Goal: Navigation & Orientation: Find specific page/section

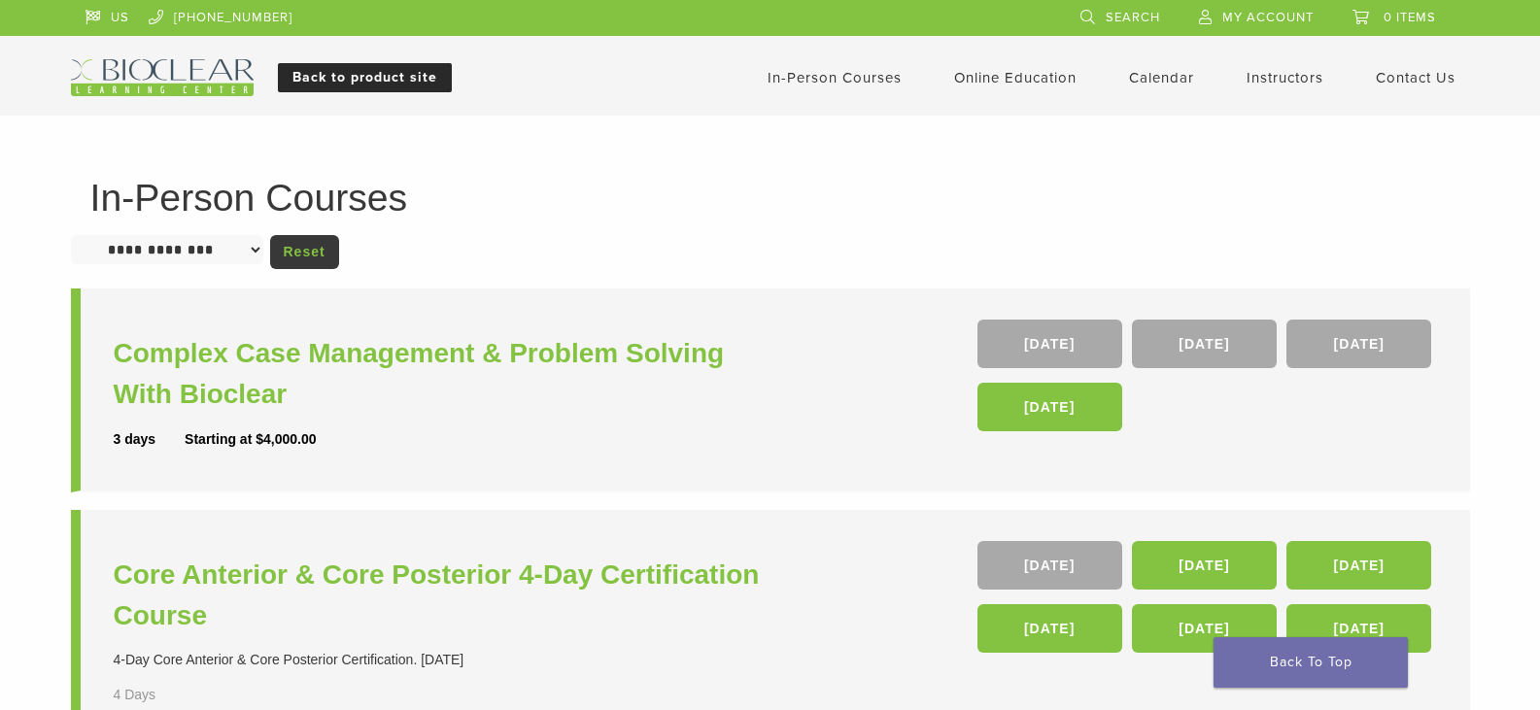
click at [362, 75] on link "Back to product site" at bounding box center [365, 77] width 174 height 29
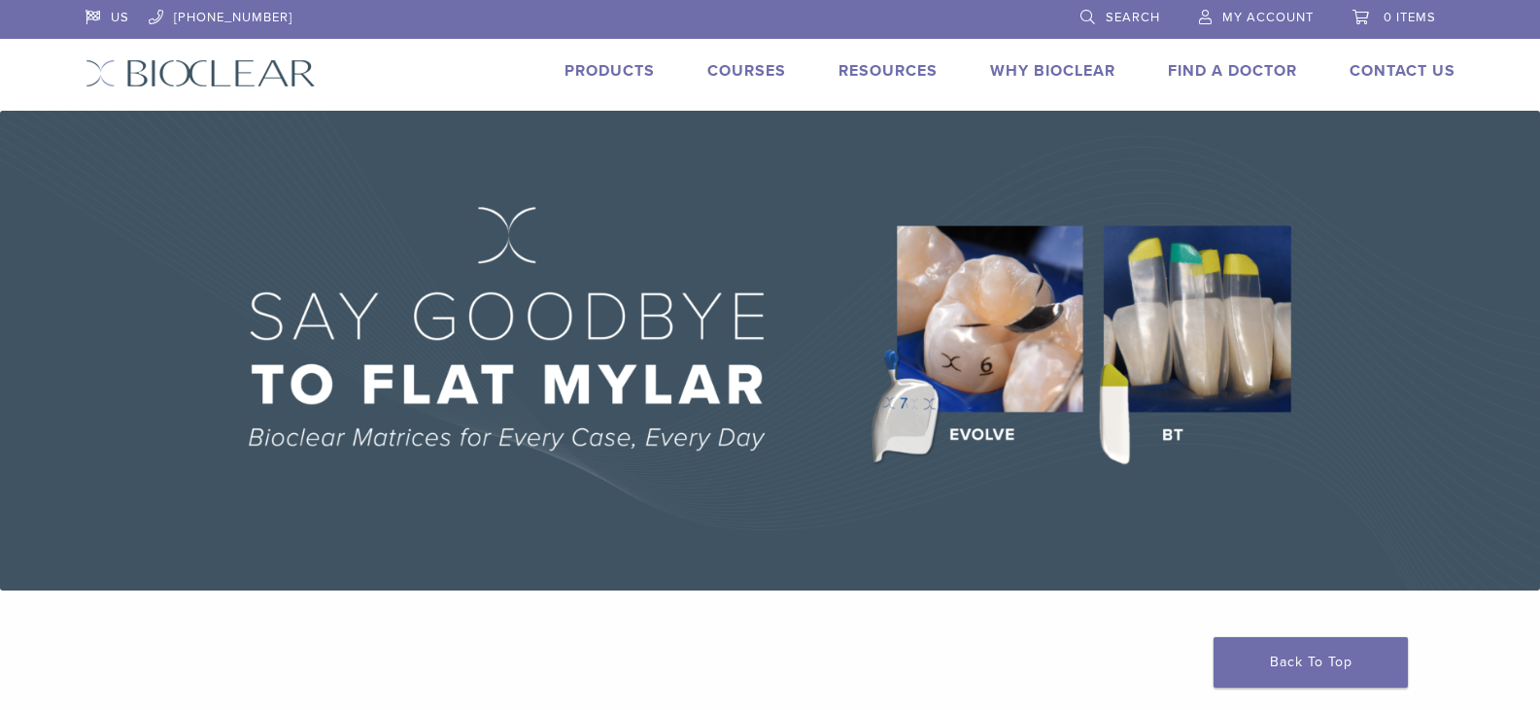
click at [619, 71] on link "Products" at bounding box center [610, 70] width 90 height 19
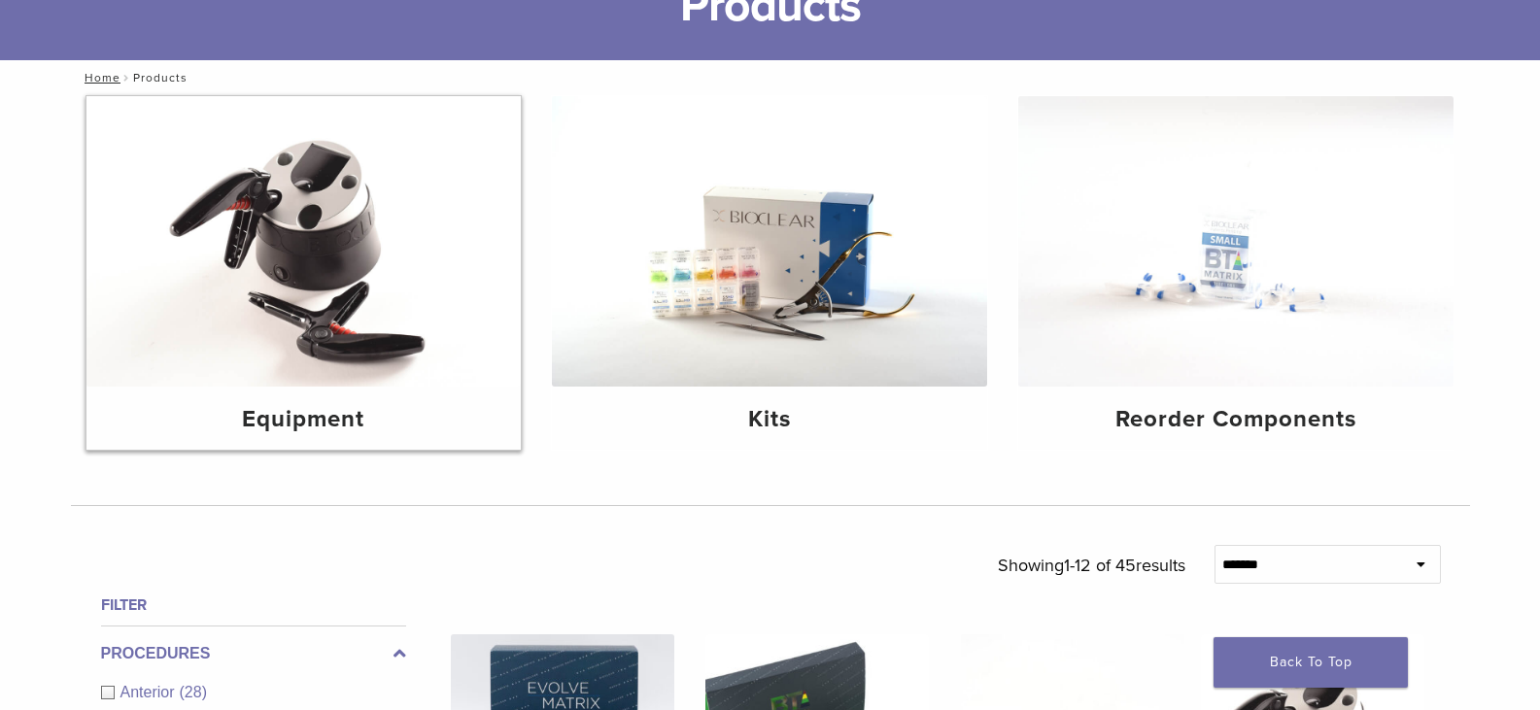
scroll to position [194, 0]
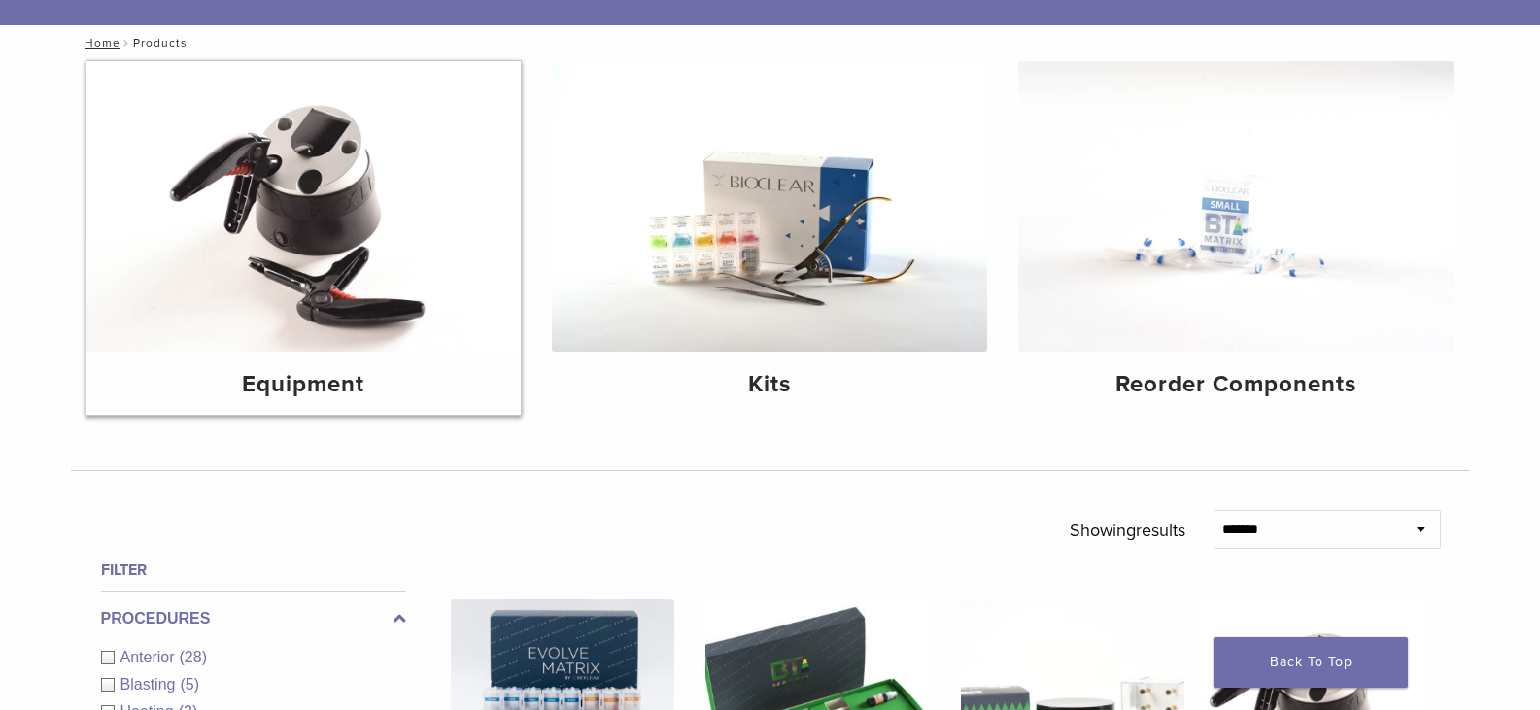
click at [353, 225] on img at bounding box center [303, 206] width 435 height 291
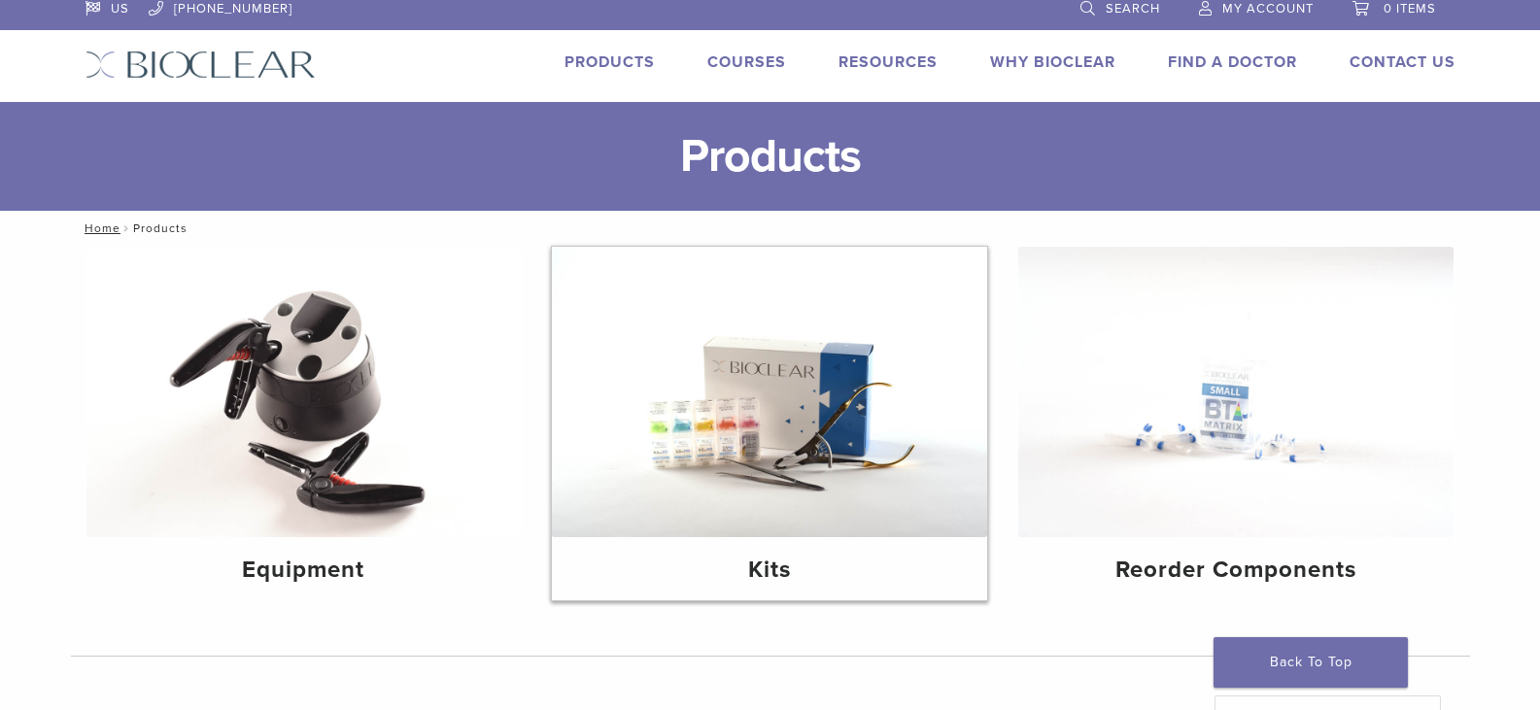
scroll to position [0, 0]
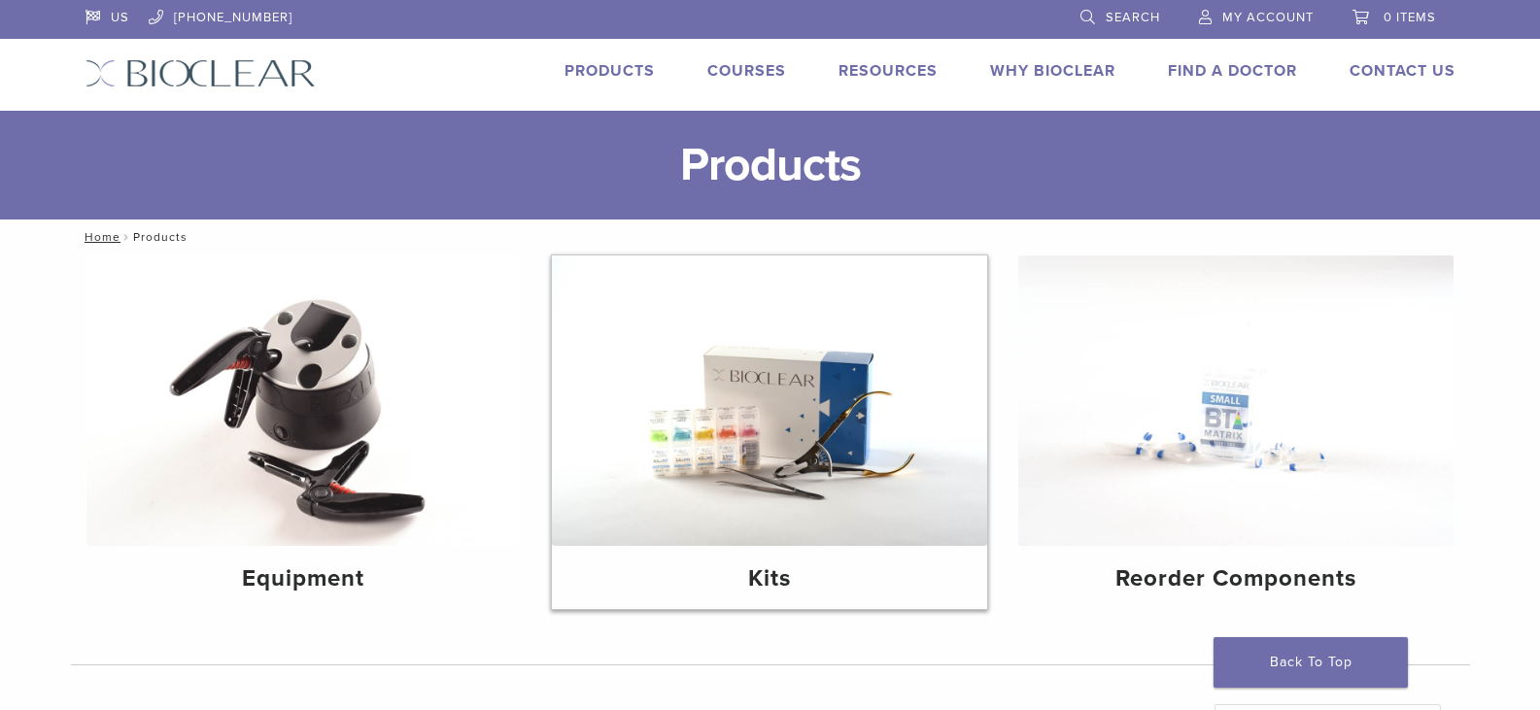
click at [783, 385] on img at bounding box center [769, 401] width 435 height 291
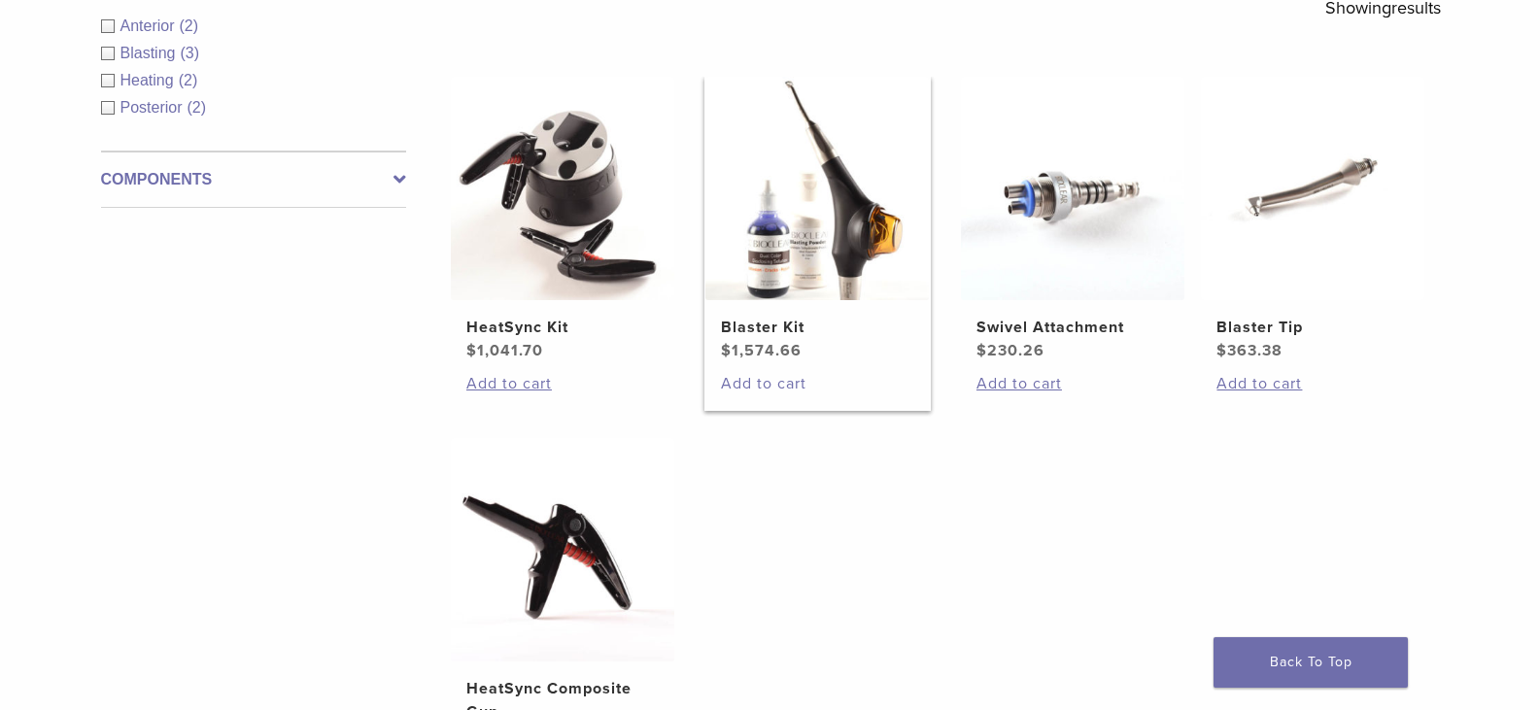
scroll to position [292, 0]
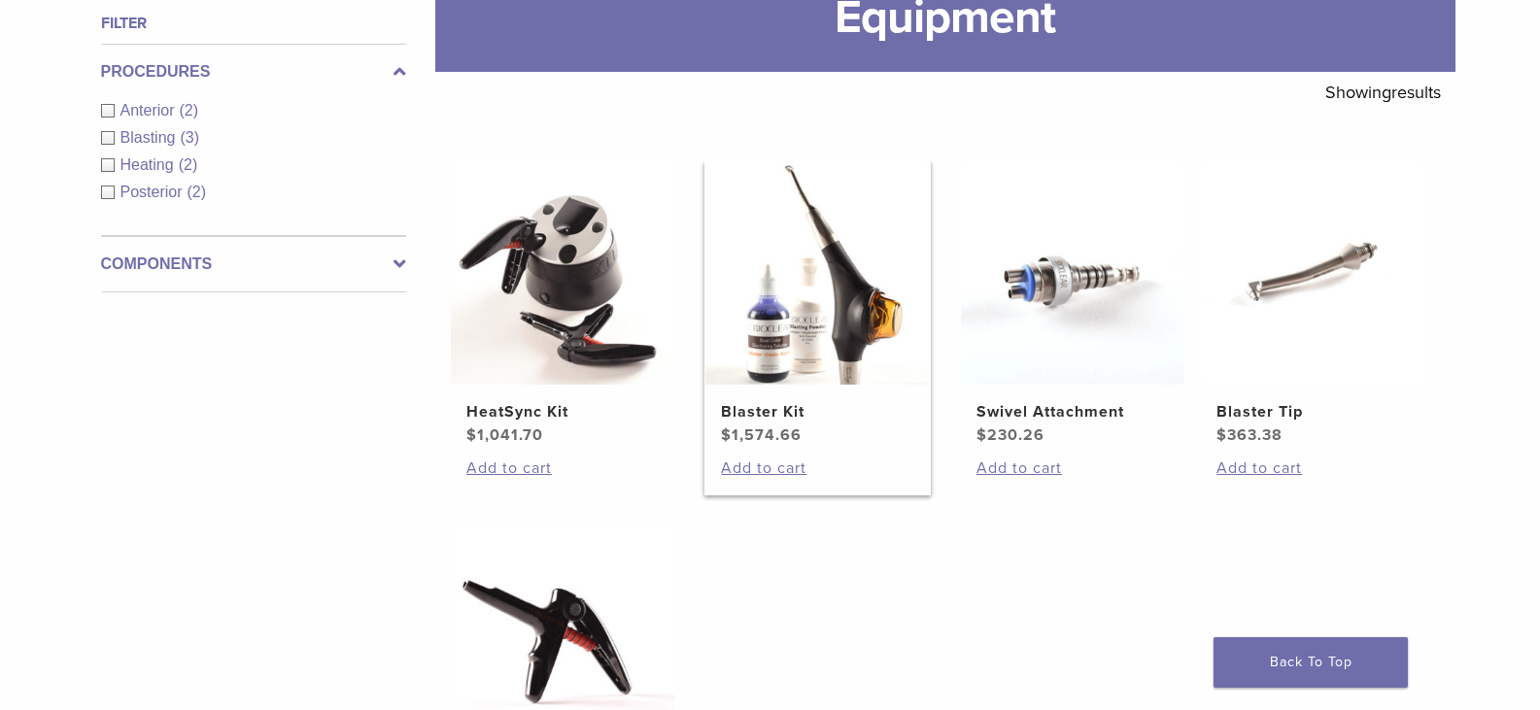
click at [800, 341] on img at bounding box center [818, 273] width 224 height 224
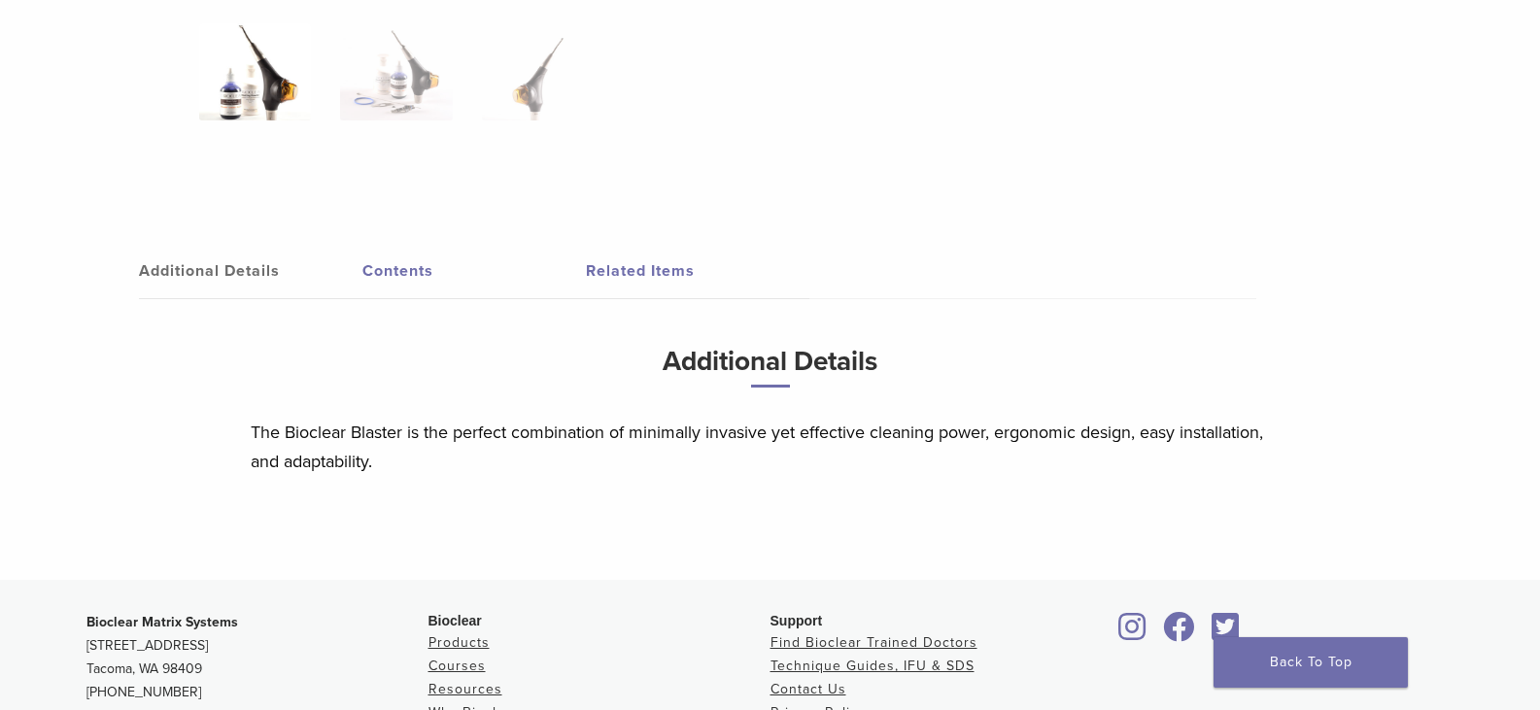
scroll to position [972, 0]
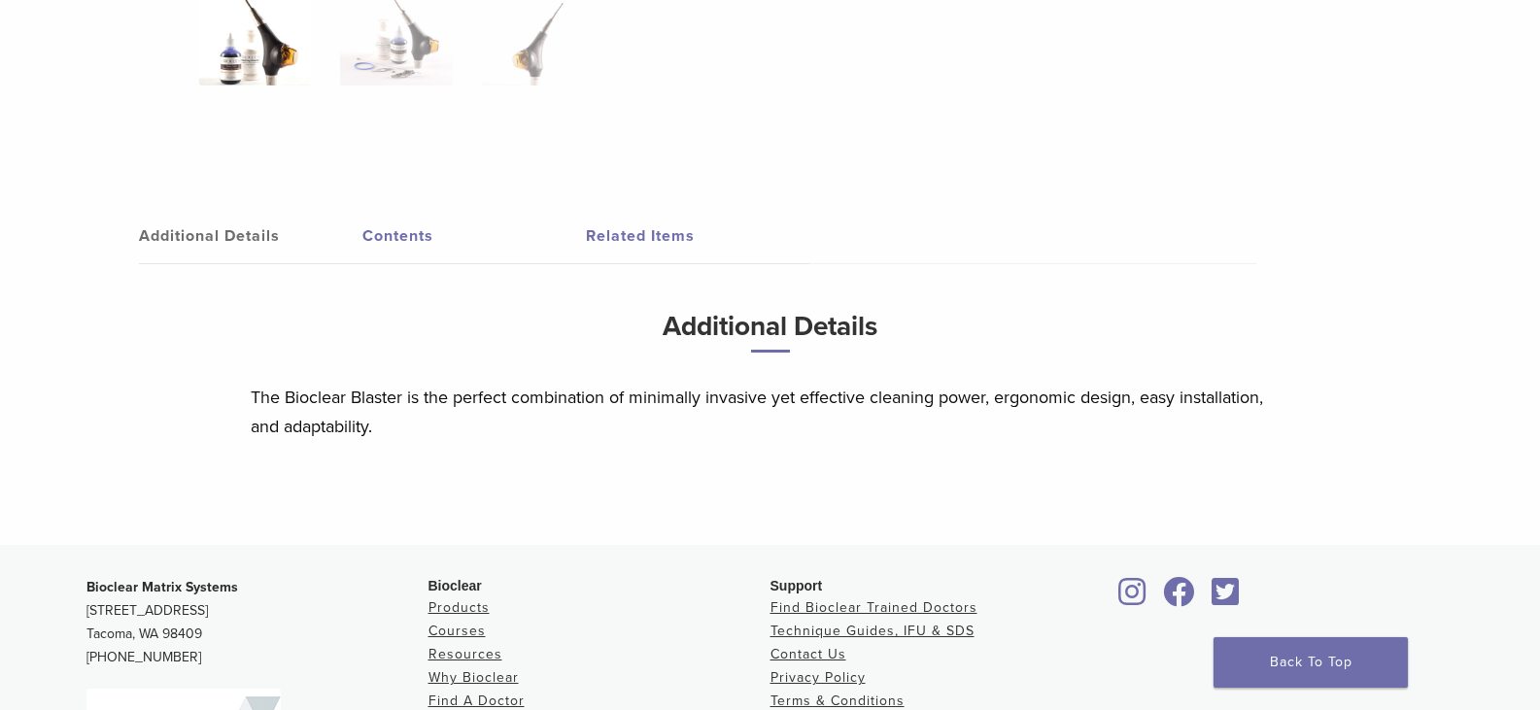
click at [422, 247] on link "Contents" at bounding box center [474, 236] width 224 height 54
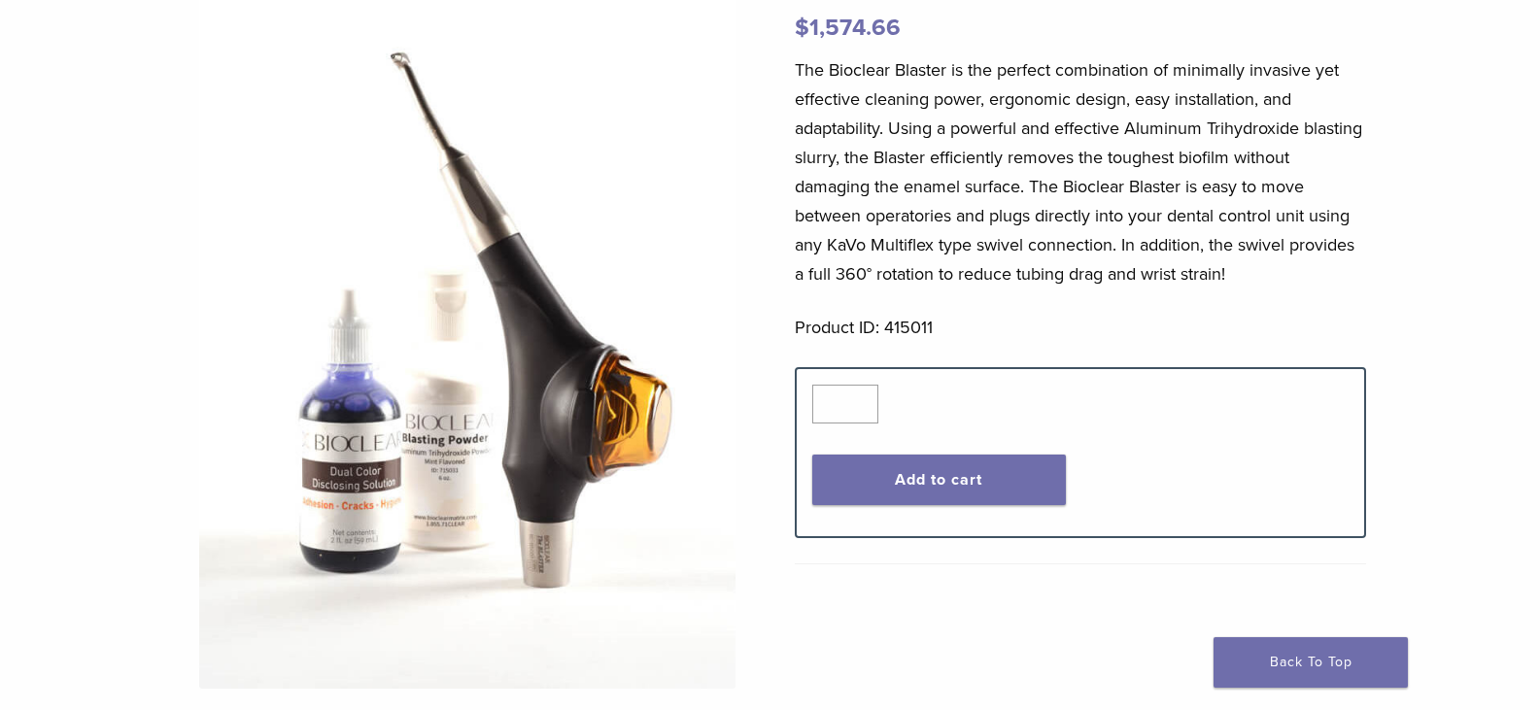
scroll to position [194, 0]
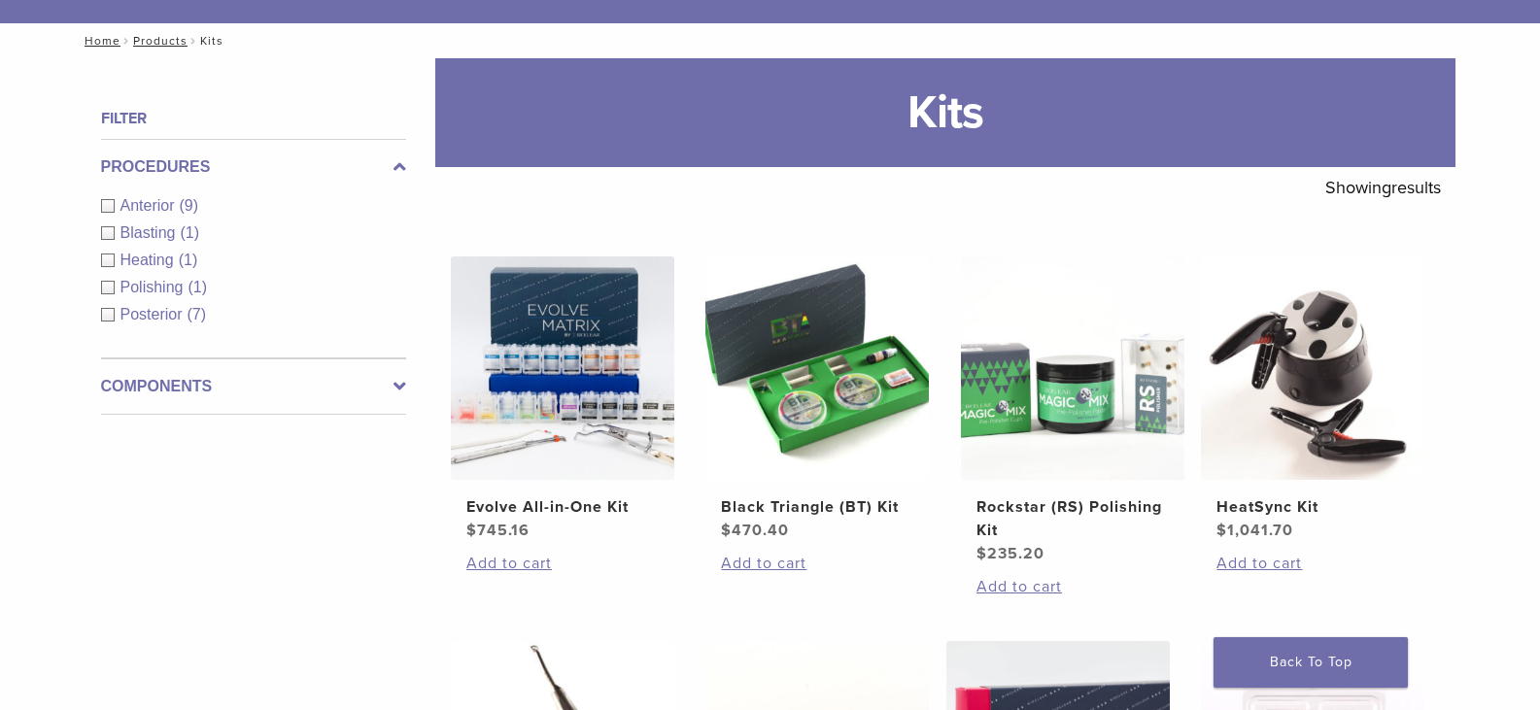
scroll to position [292, 0]
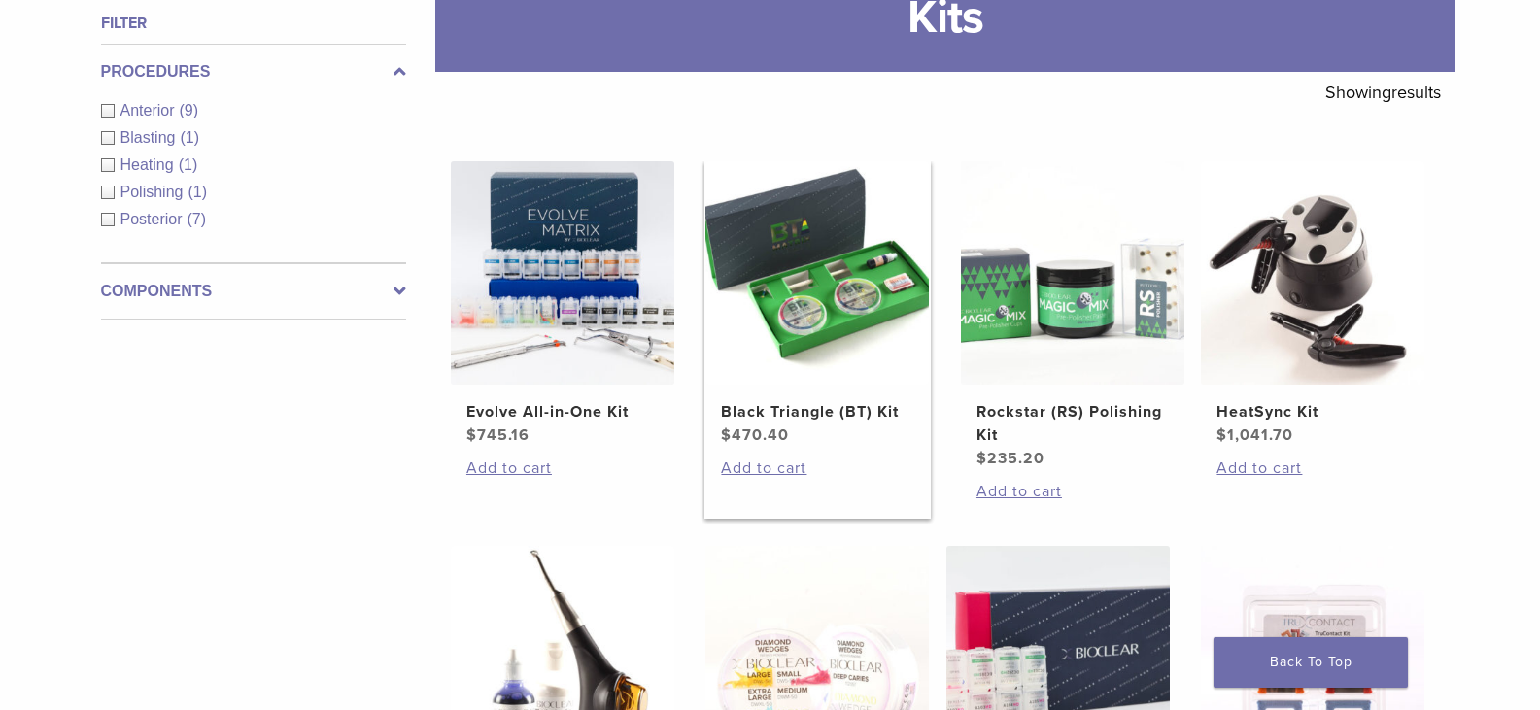
click at [844, 327] on img at bounding box center [818, 273] width 224 height 224
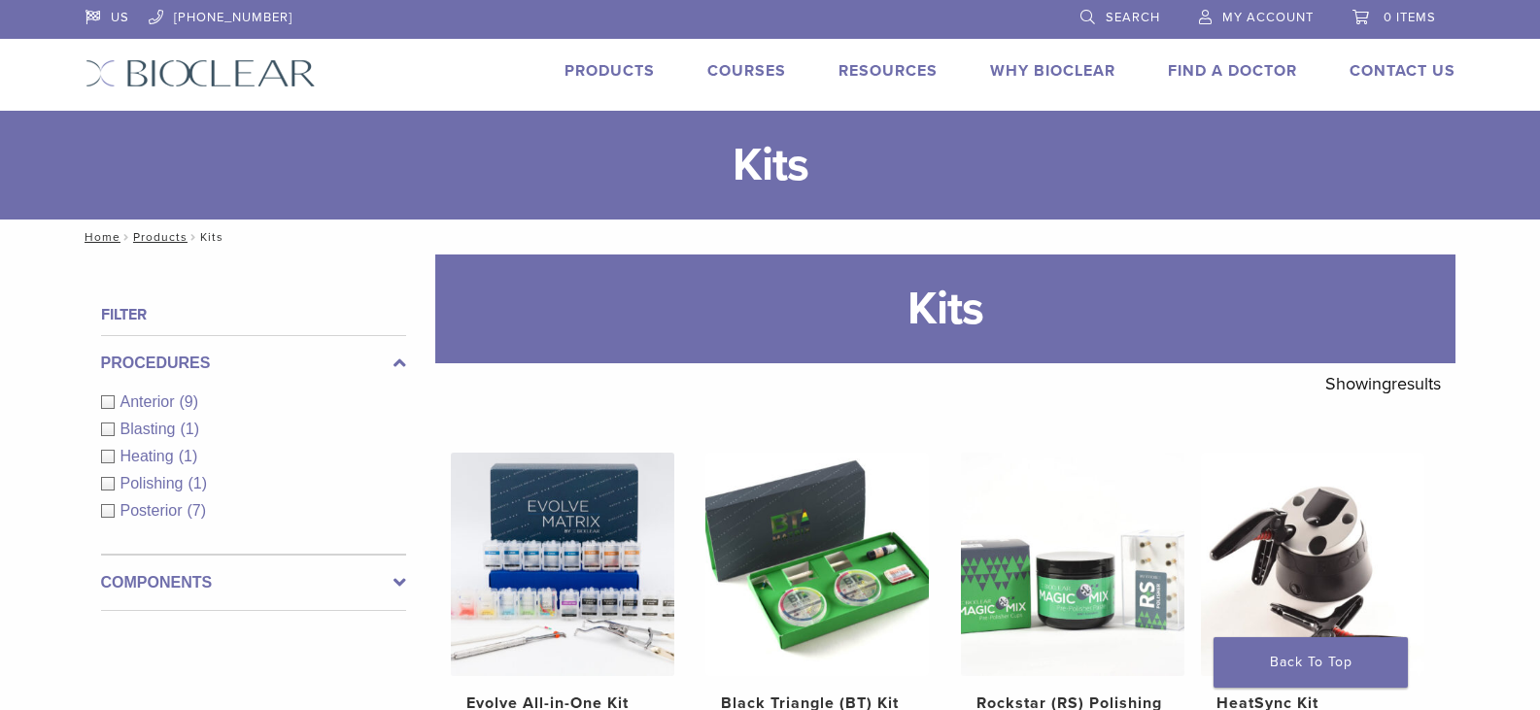
click at [766, 69] on link "Courses" at bounding box center [746, 70] width 79 height 19
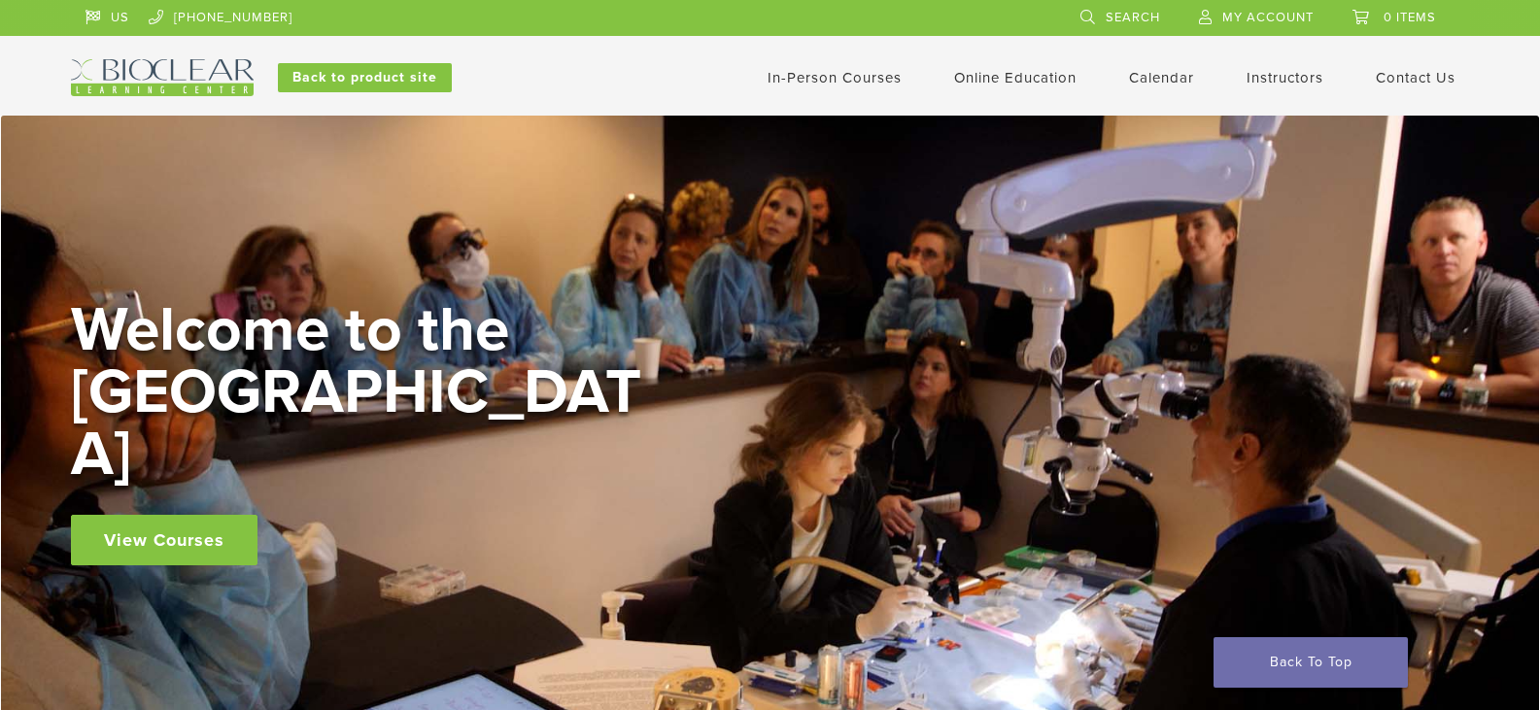
click at [854, 81] on link "In-Person Courses" at bounding box center [835, 77] width 134 height 17
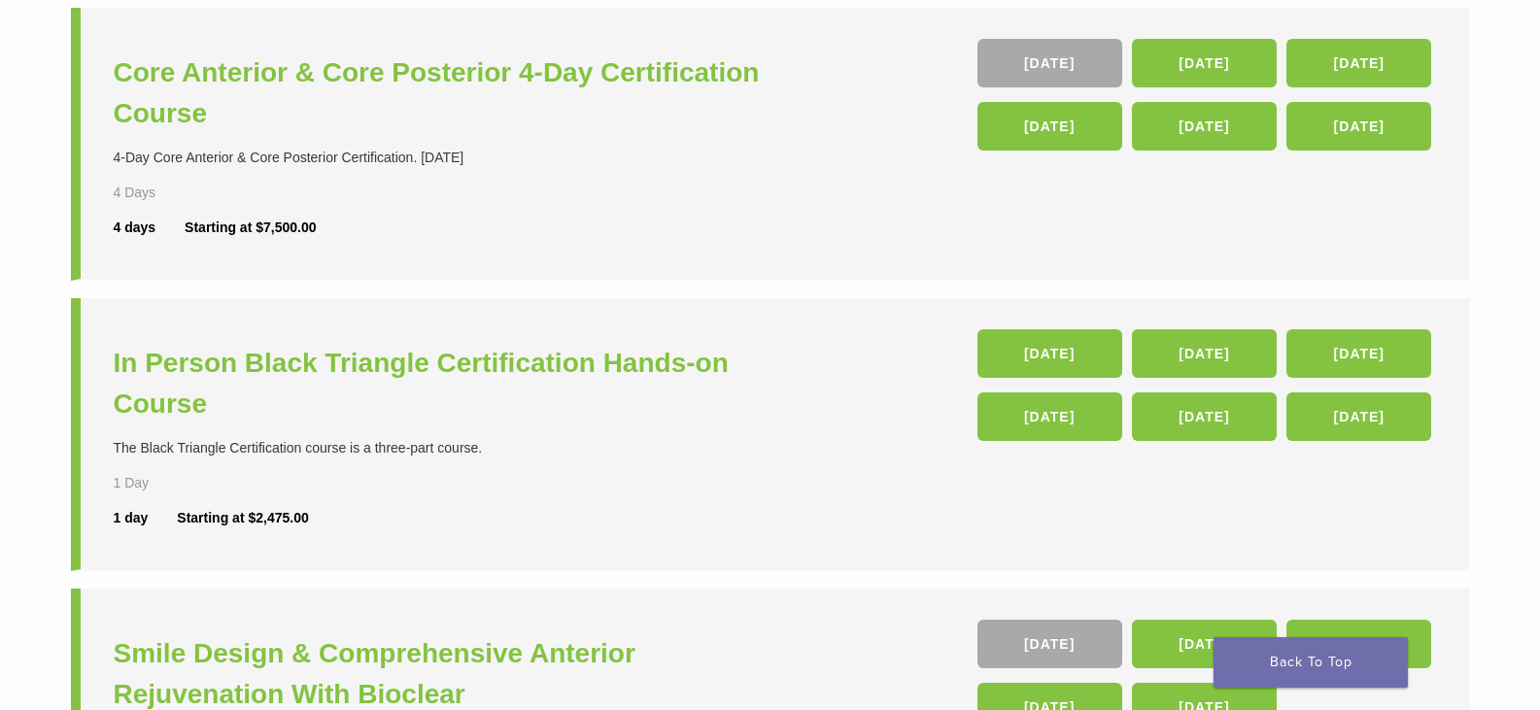
scroll to position [583, 0]
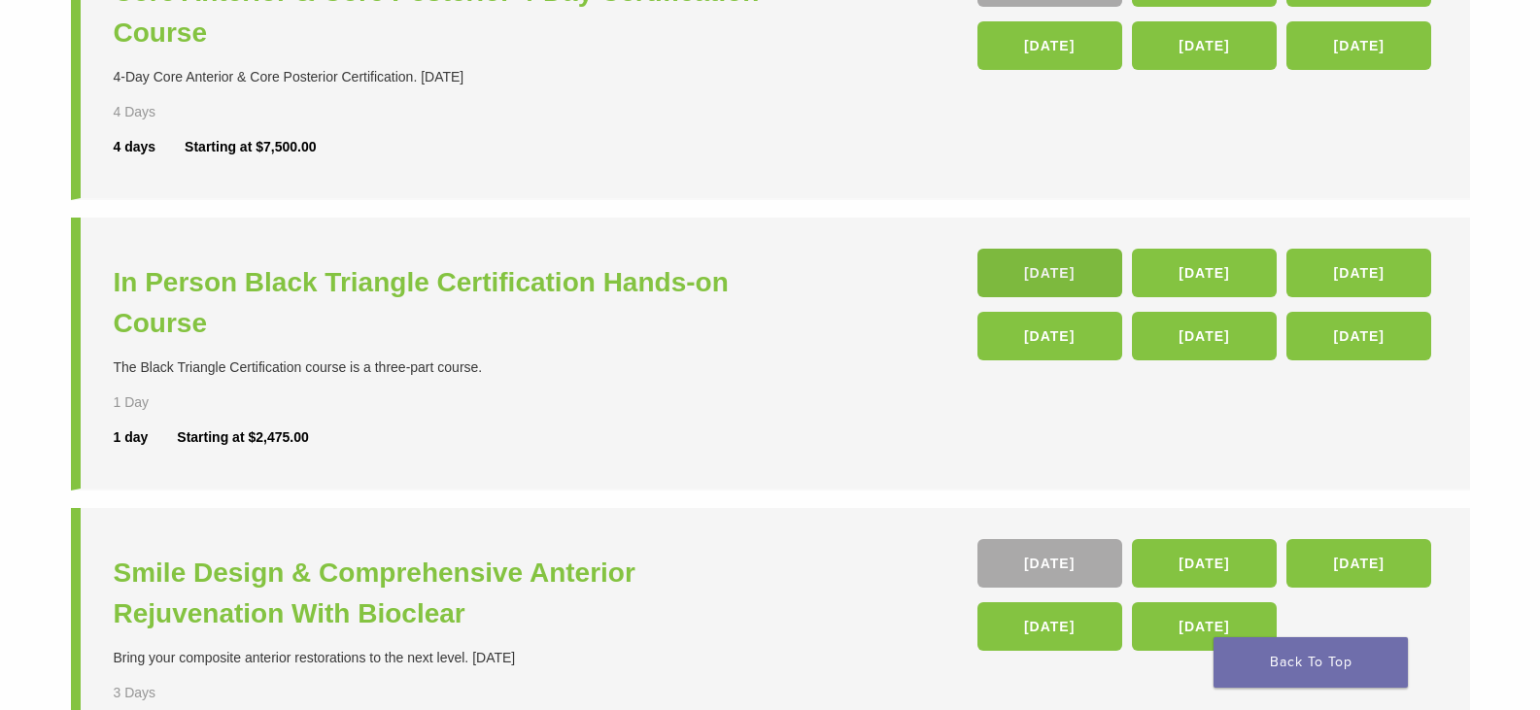
click at [1032, 272] on link "23 Jan 26" at bounding box center [1050, 273] width 145 height 49
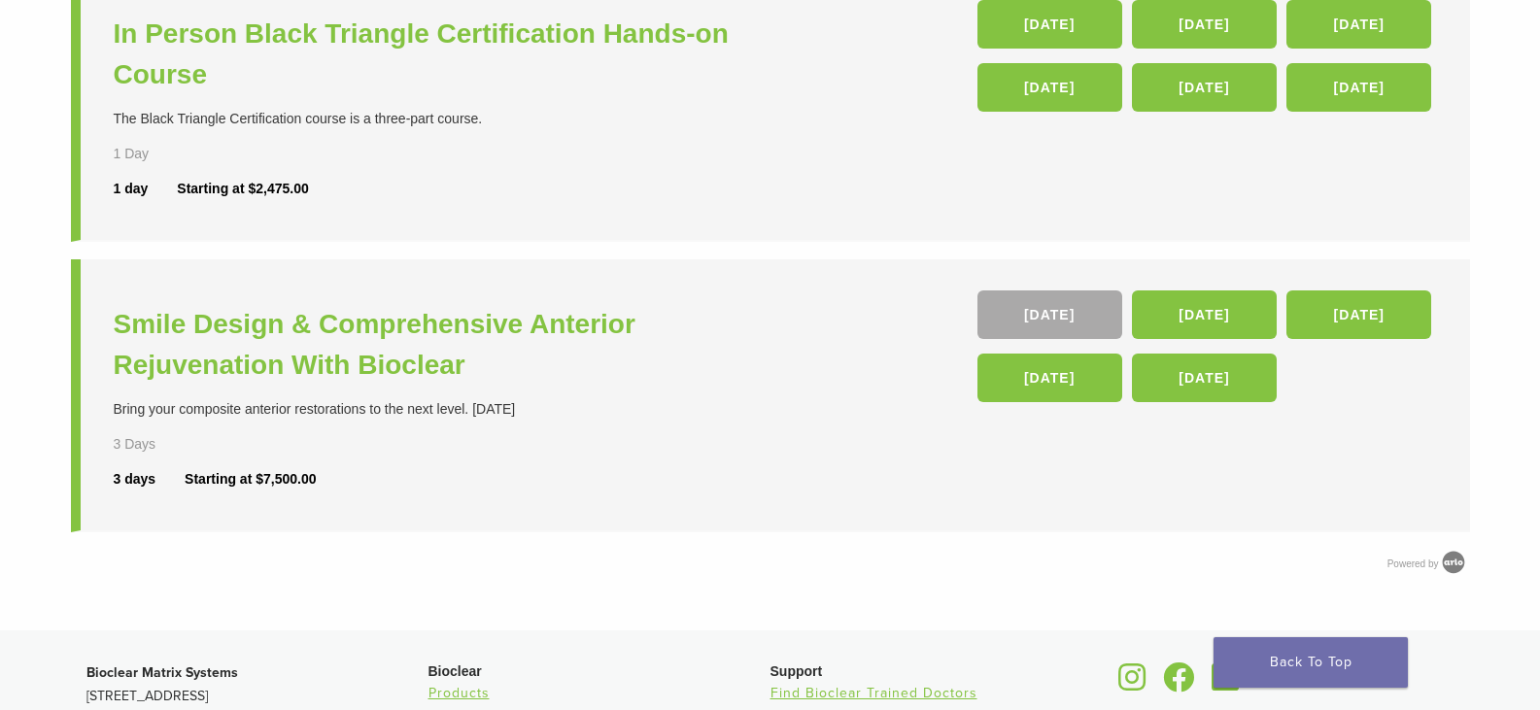
scroll to position [870, 0]
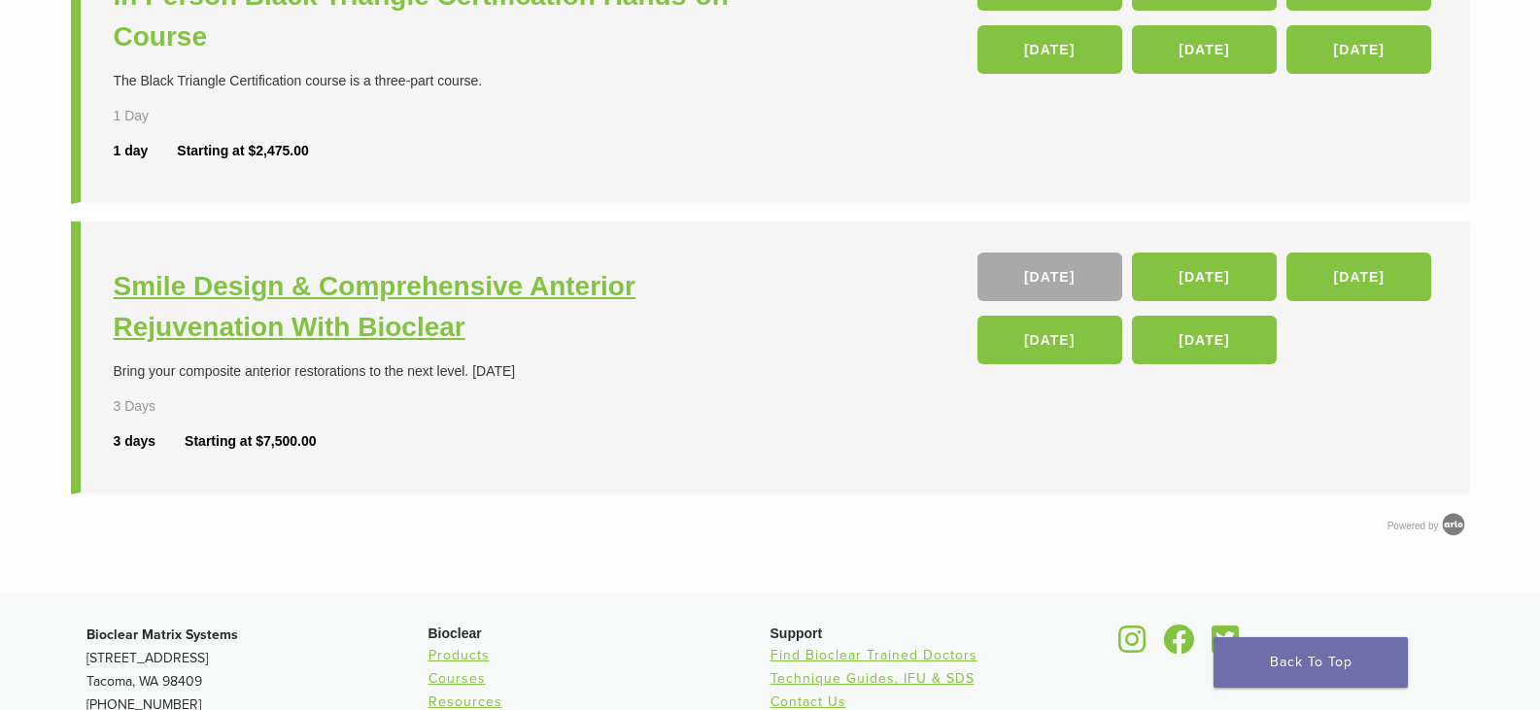
click at [321, 296] on h3 "Smile Design & Comprehensive Anterior Rejuvenation With Bioclear" at bounding box center [445, 307] width 662 height 82
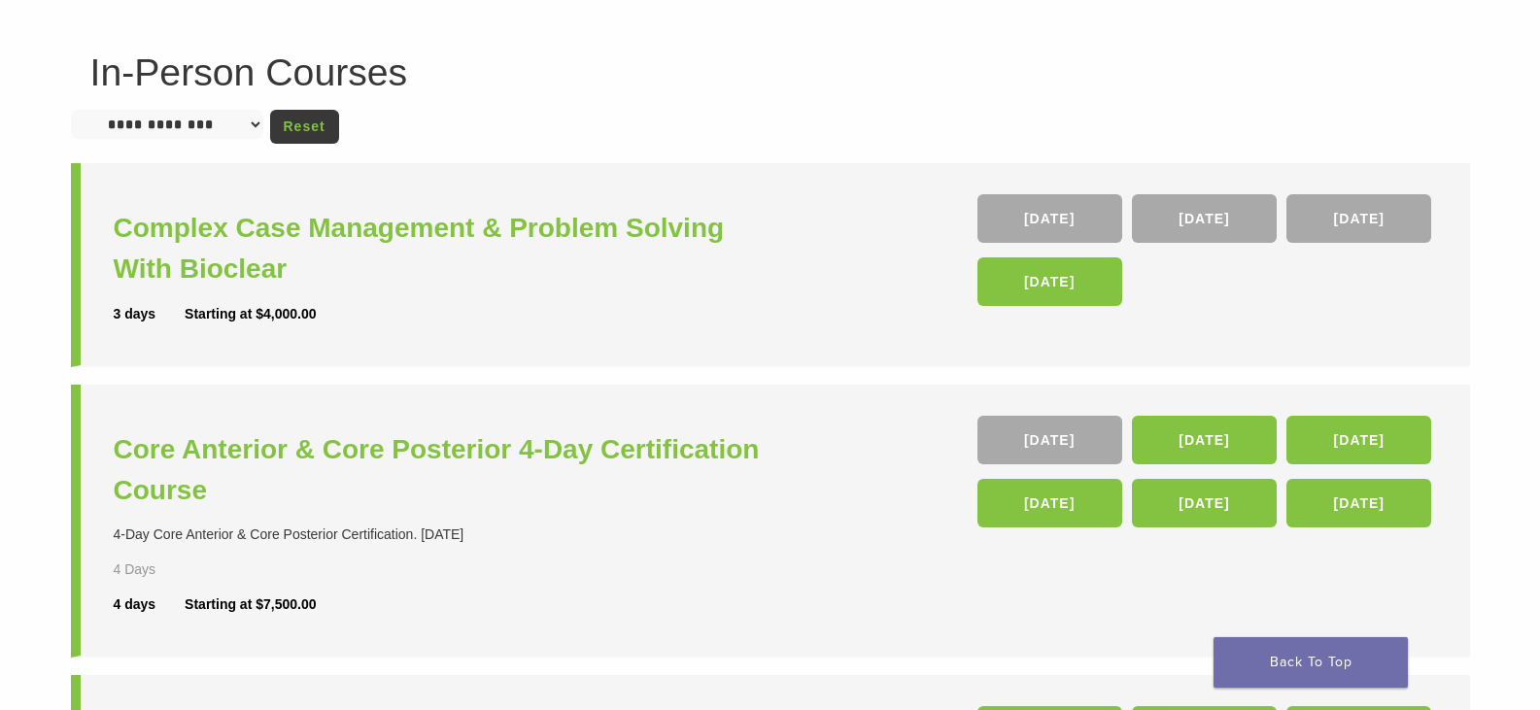
scroll to position [0, 0]
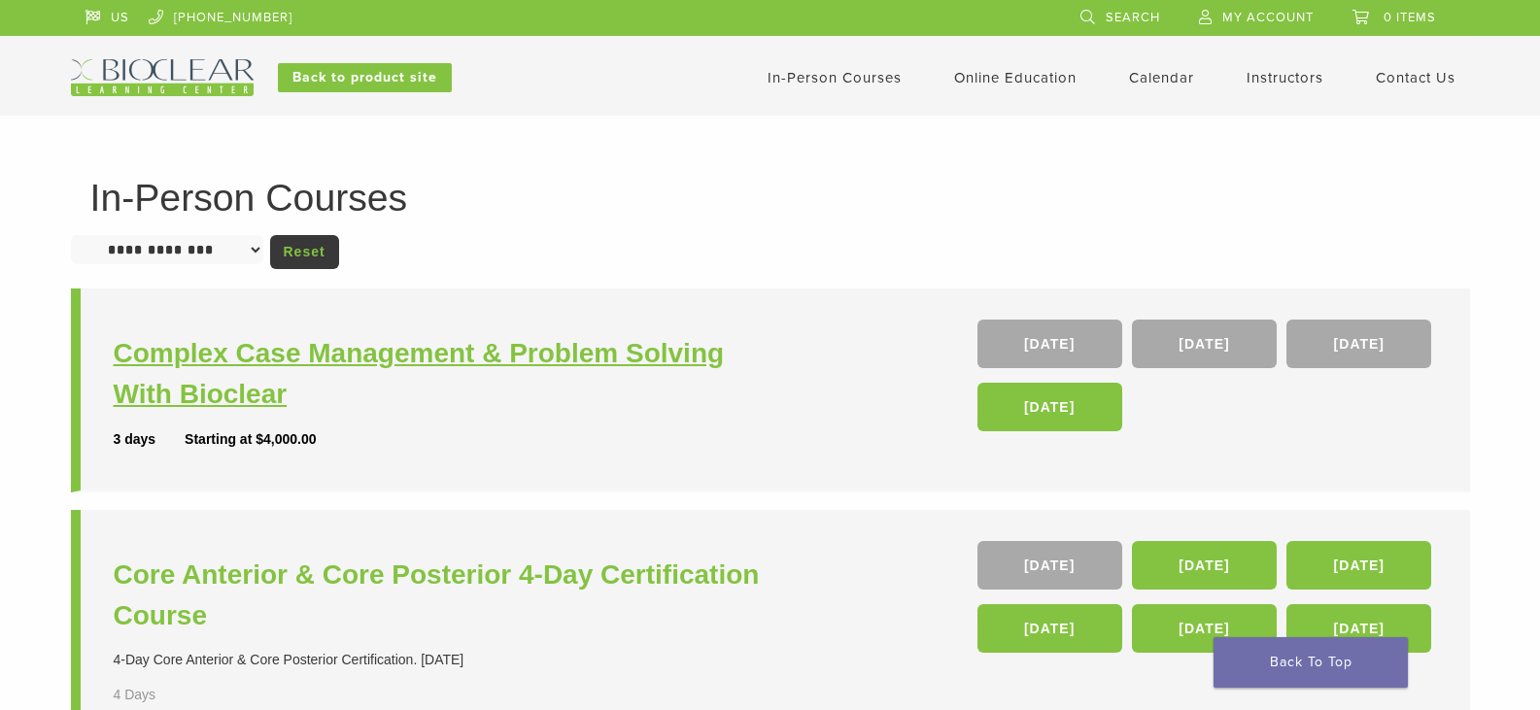
click at [452, 357] on h3 "Complex Case Management & Problem Solving With Bioclear" at bounding box center [445, 374] width 662 height 82
click at [157, 78] on img at bounding box center [162, 77] width 183 height 37
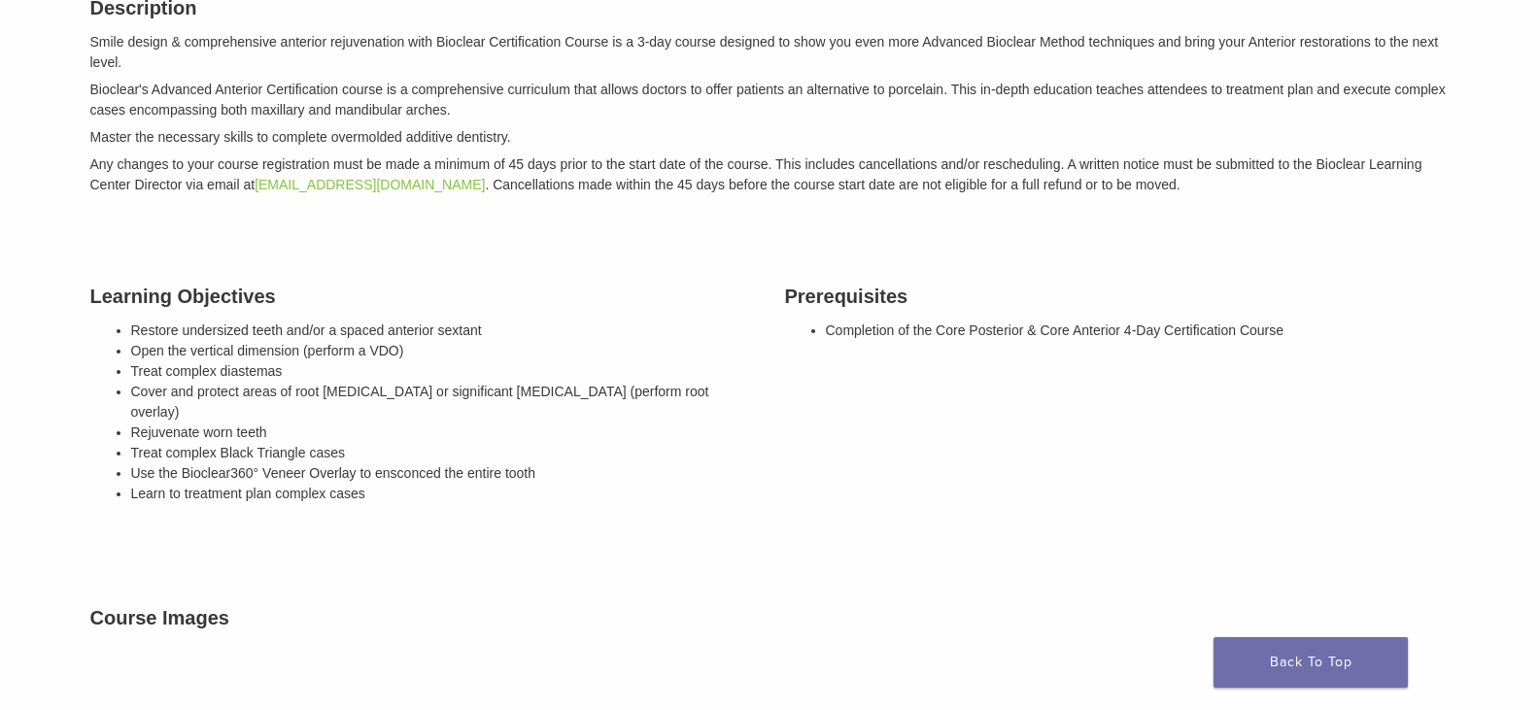
scroll to position [389, 0]
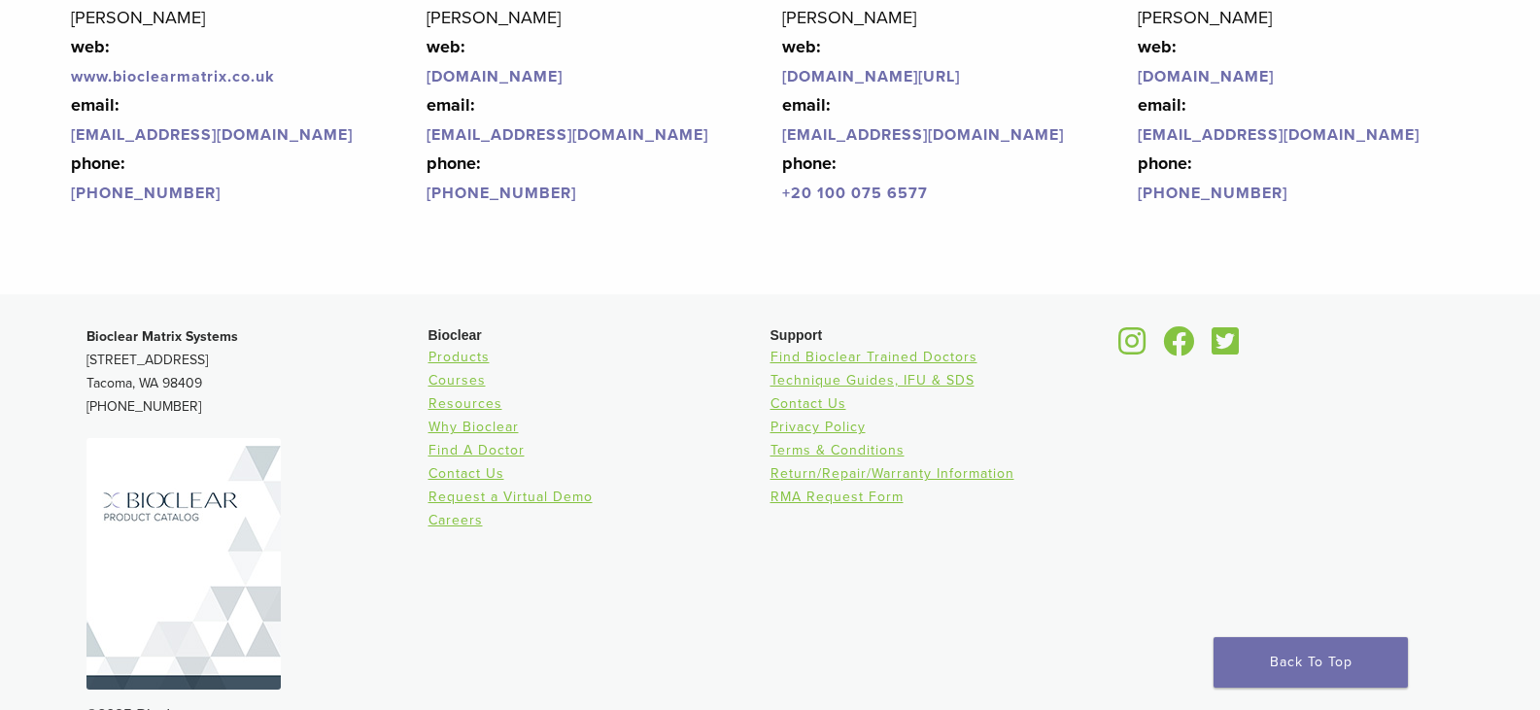
scroll to position [4754, 0]
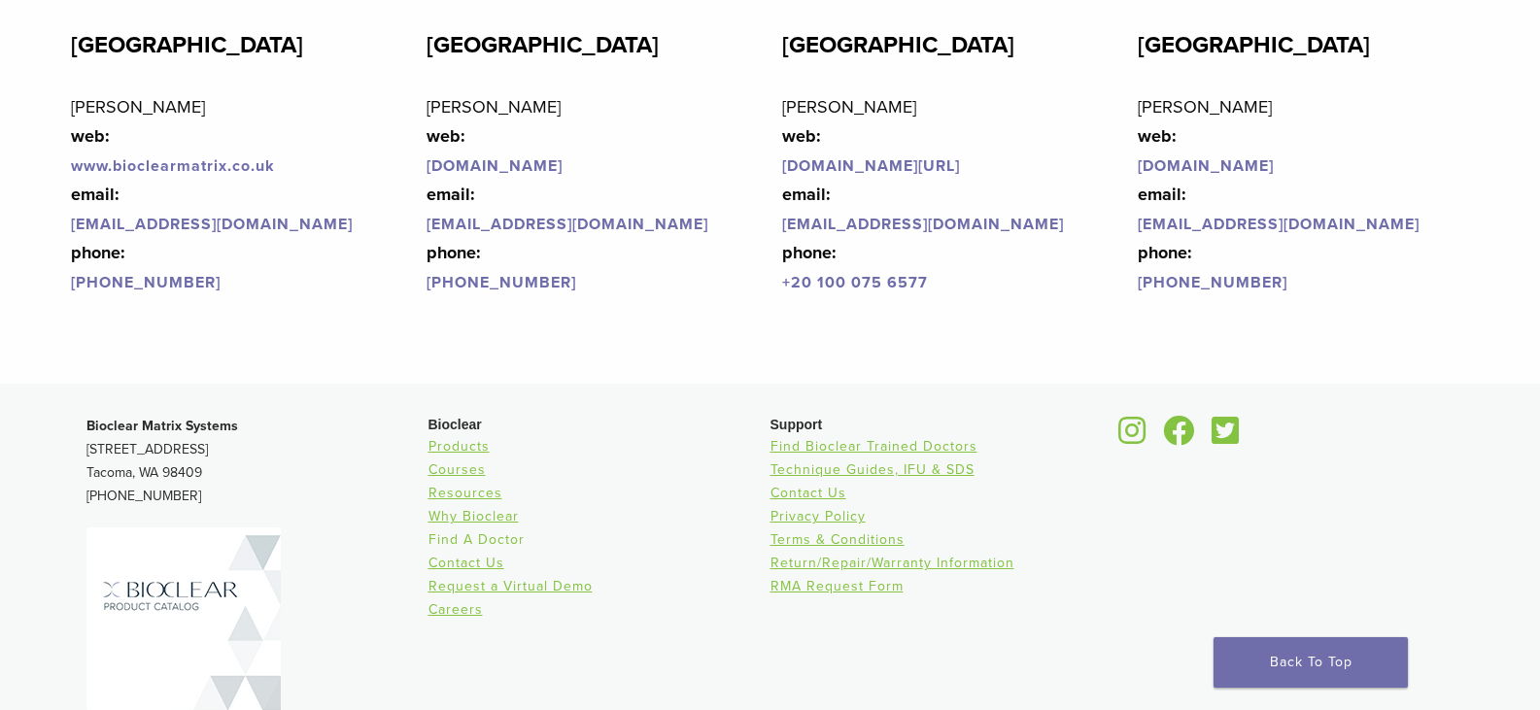
click at [471, 544] on link "Find A Doctor" at bounding box center [477, 540] width 96 height 17
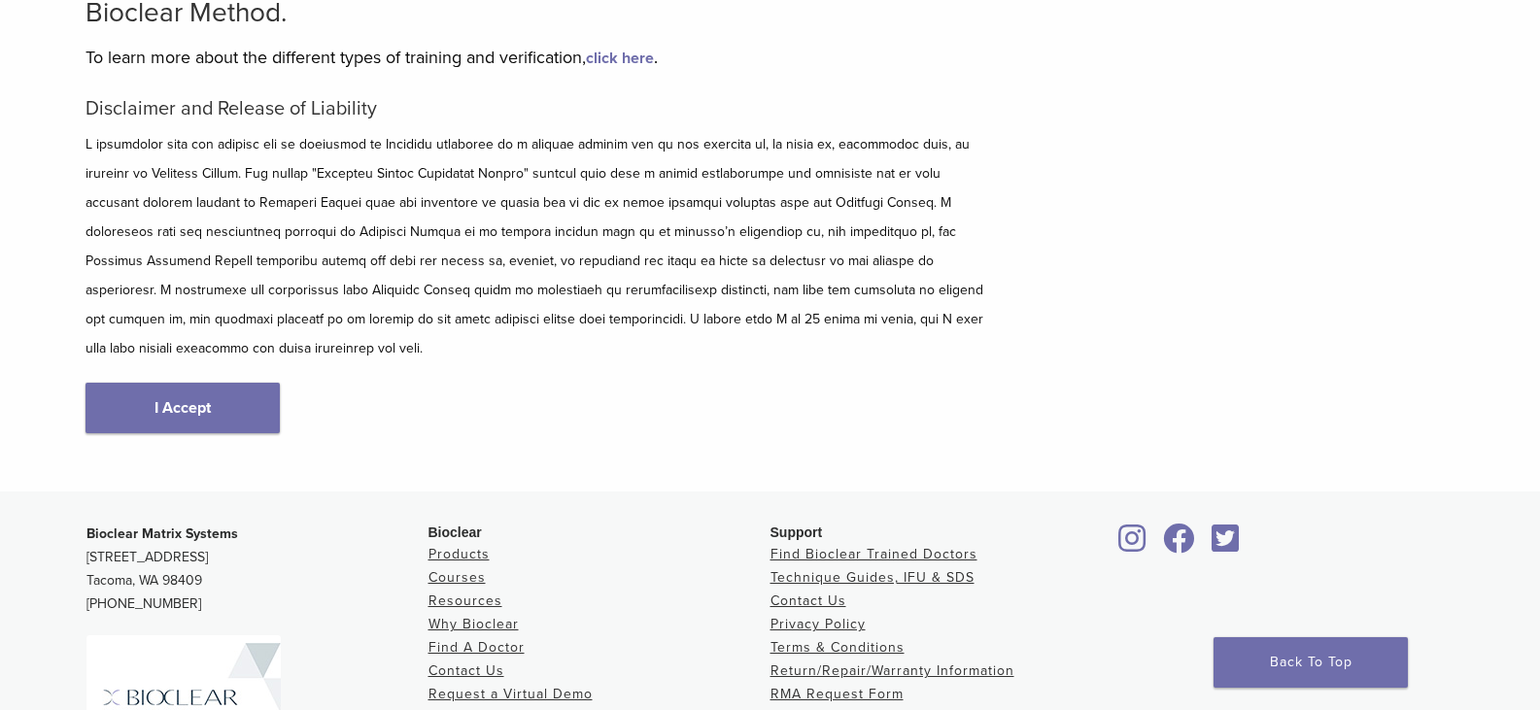
scroll to position [292, 0]
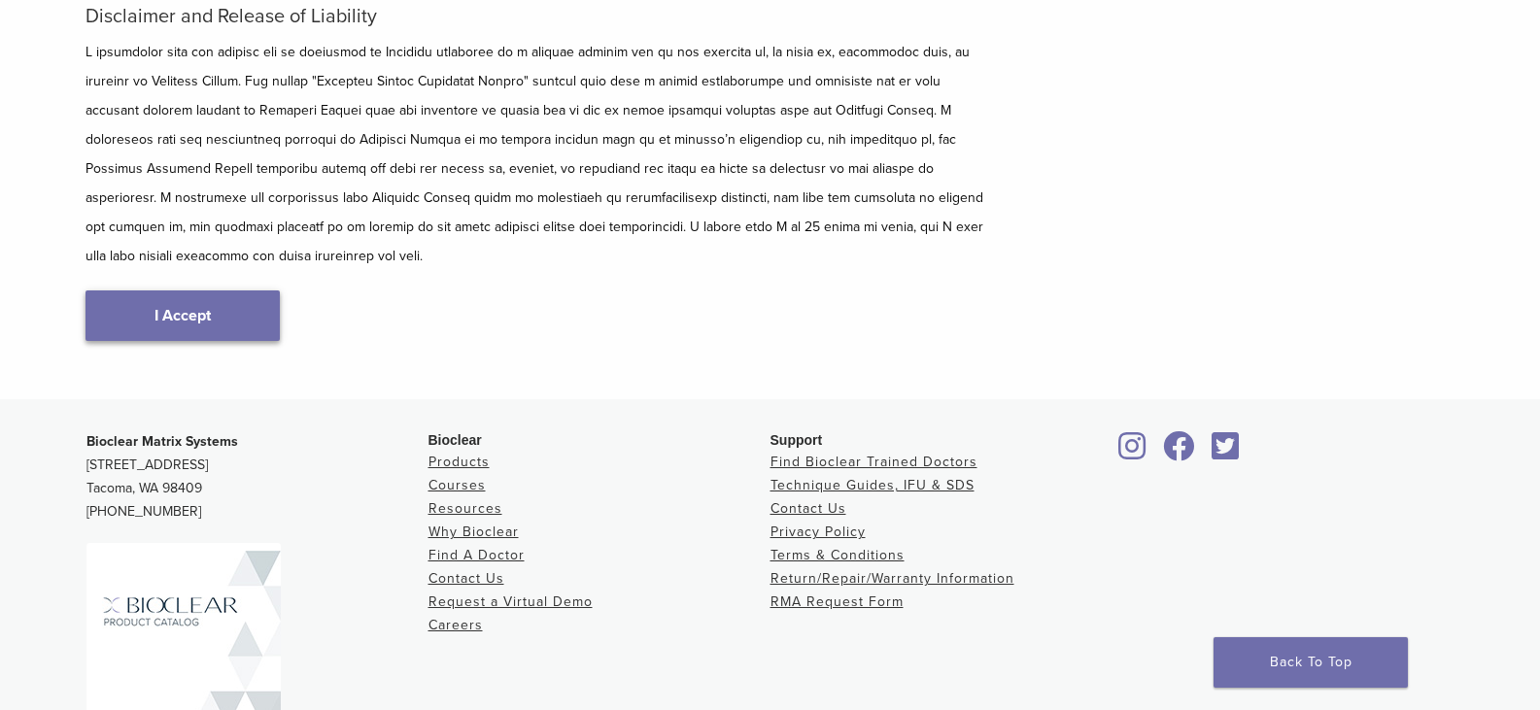
click at [207, 291] on link "I Accept" at bounding box center [183, 316] width 194 height 51
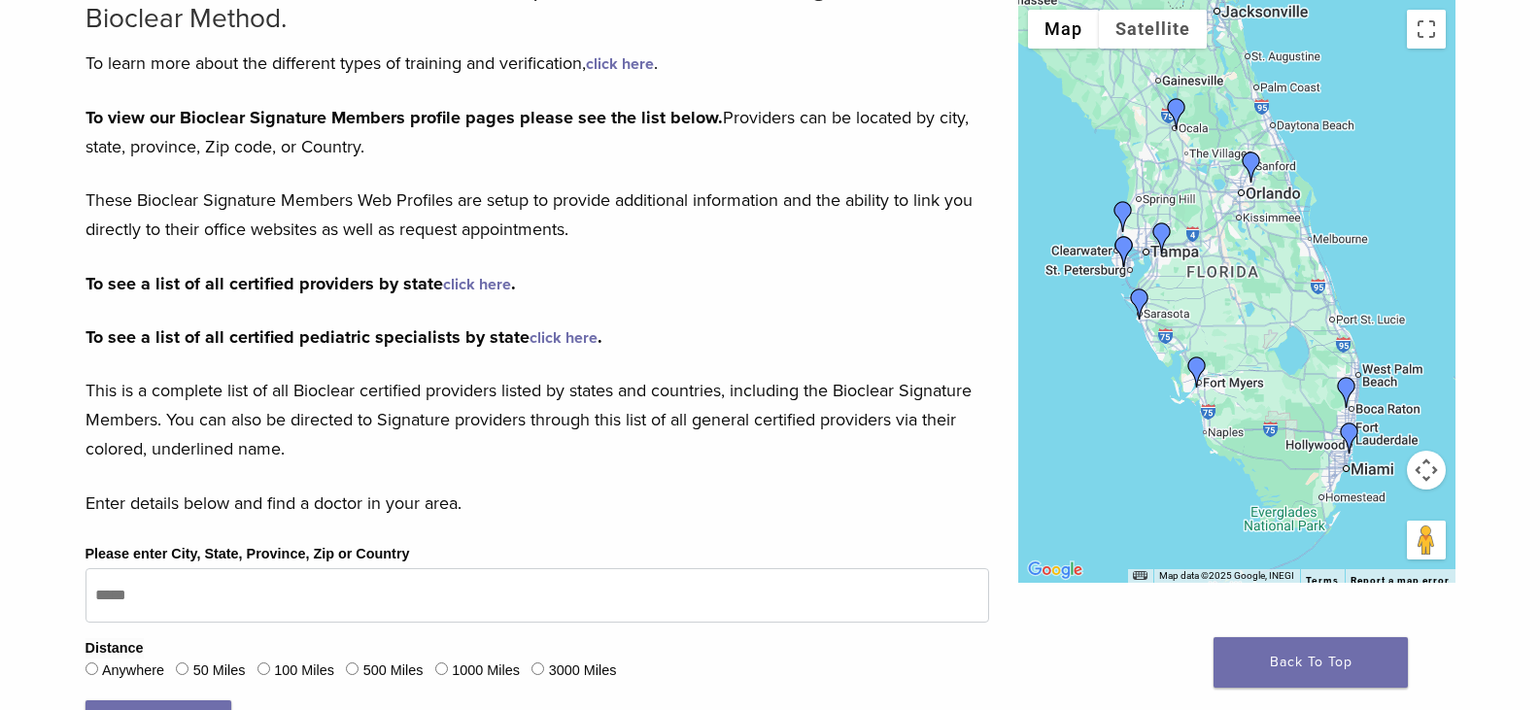
scroll to position [194, 0]
click at [1253, 159] on img "Dr. Mary Isaacs" at bounding box center [1251, 167] width 31 height 31
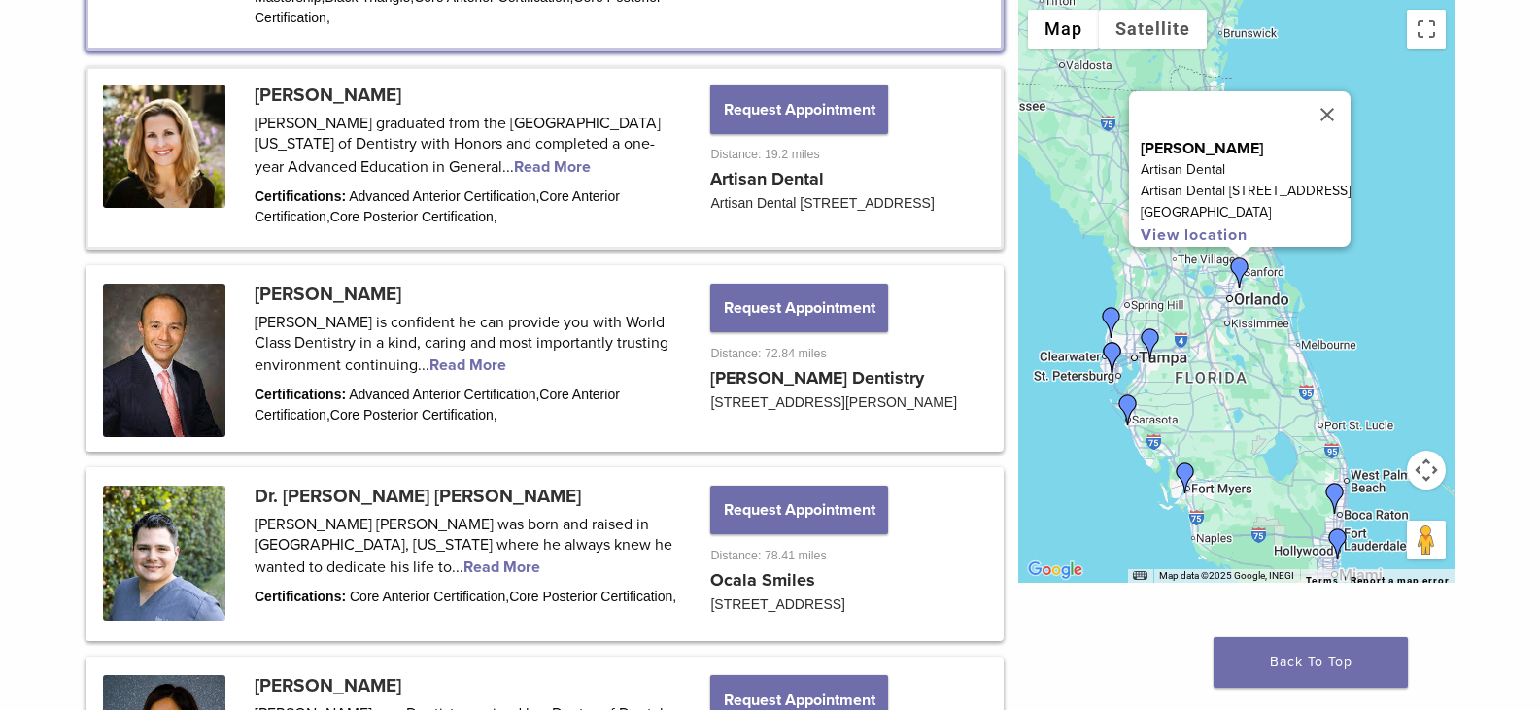
scroll to position [1288, 0]
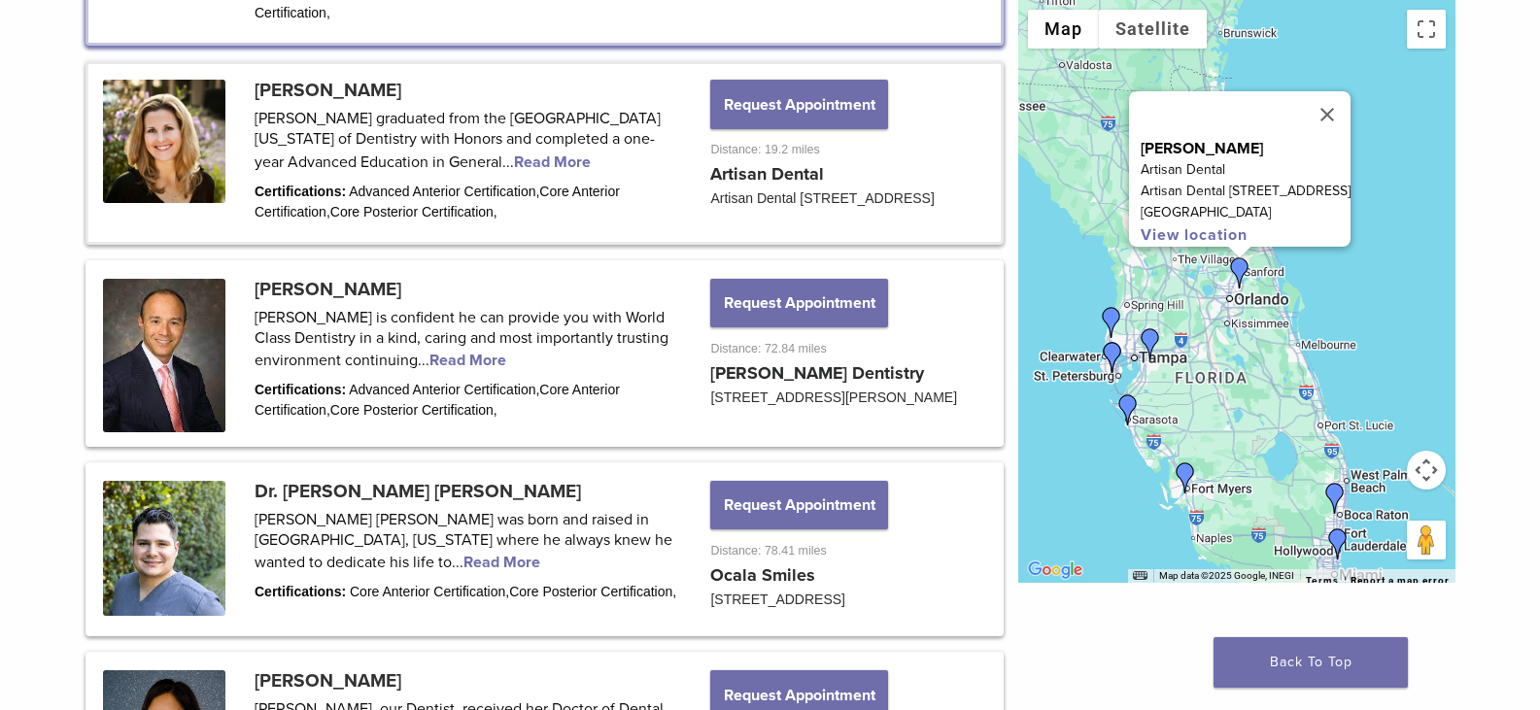
click at [390, 68] on link at bounding box center [544, 152] width 913 height 177
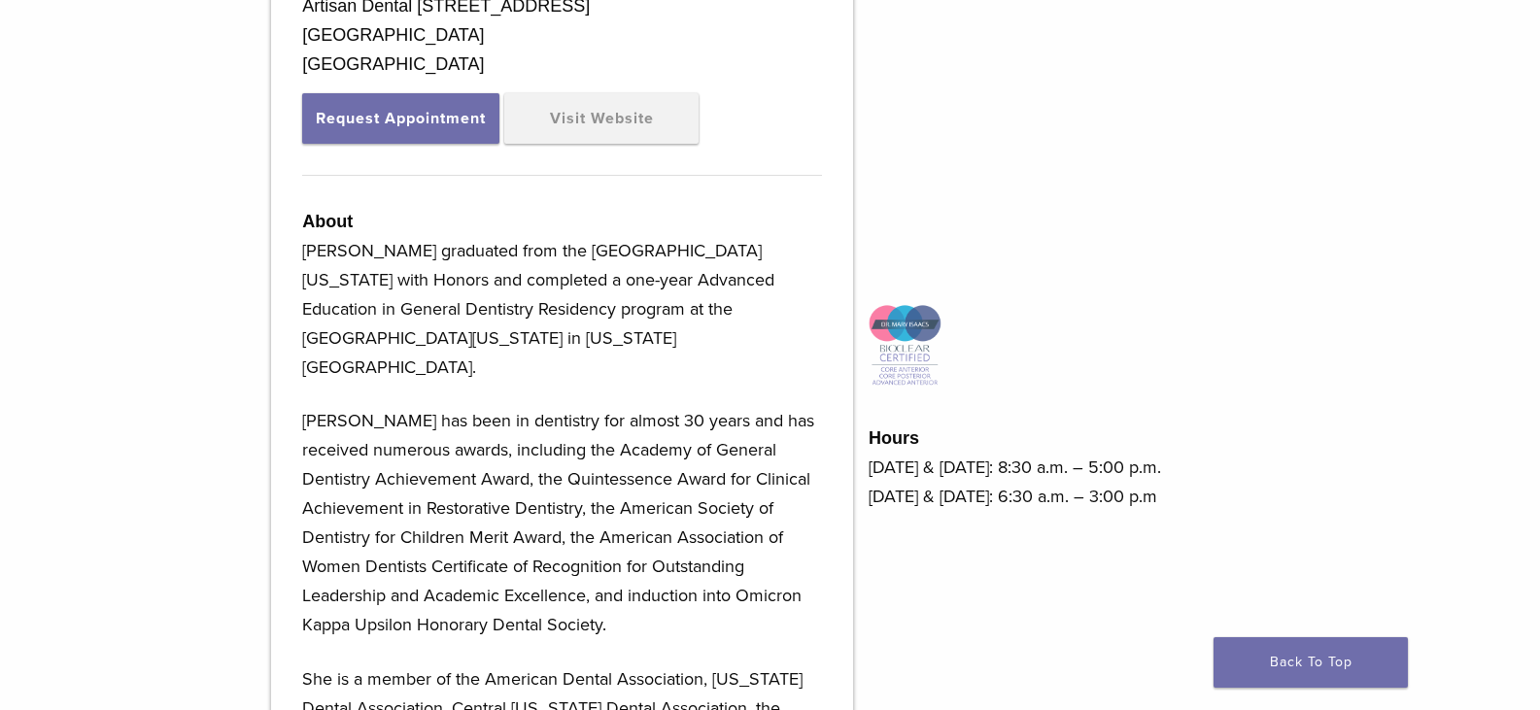
scroll to position [780, 0]
